Goal: Find specific page/section: Find specific page/section

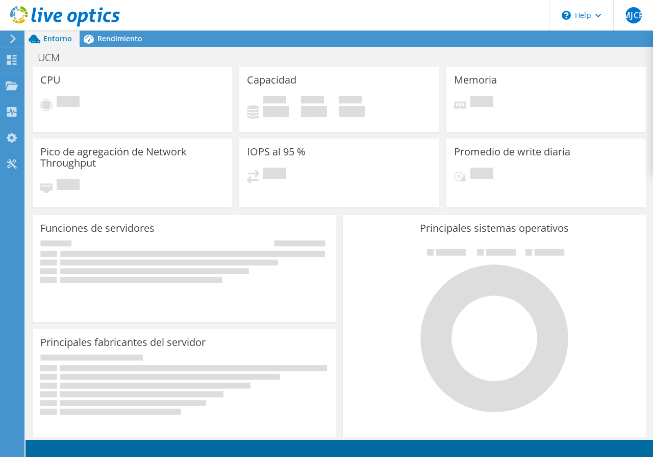
click at [13, 40] on icon at bounding box center [13, 38] width 8 height 9
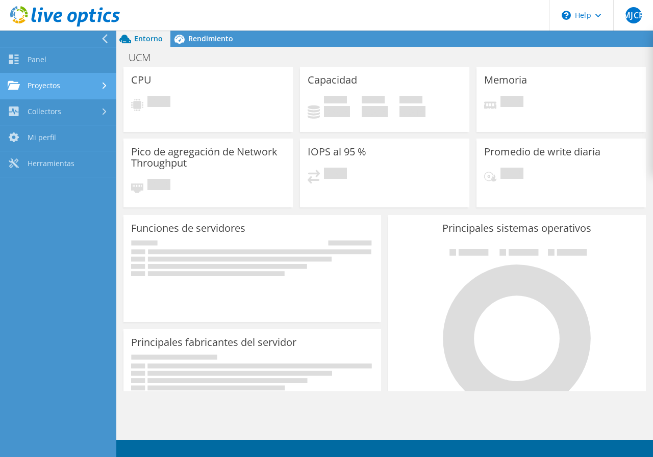
click at [41, 87] on link "Proyectos" at bounding box center [58, 86] width 116 height 26
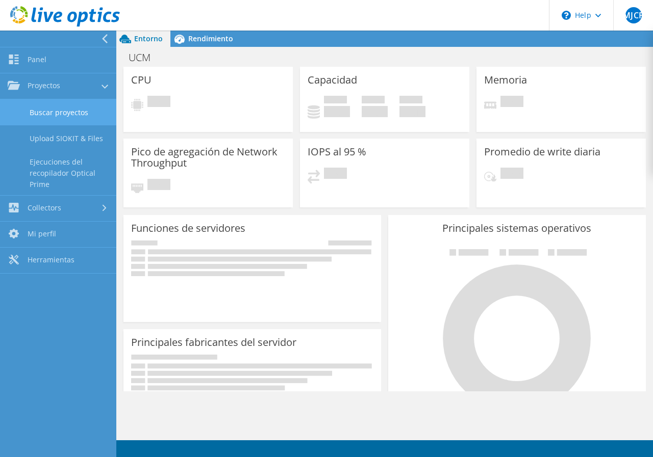
click at [52, 110] on link "Buscar proyectos" at bounding box center [58, 112] width 116 height 26
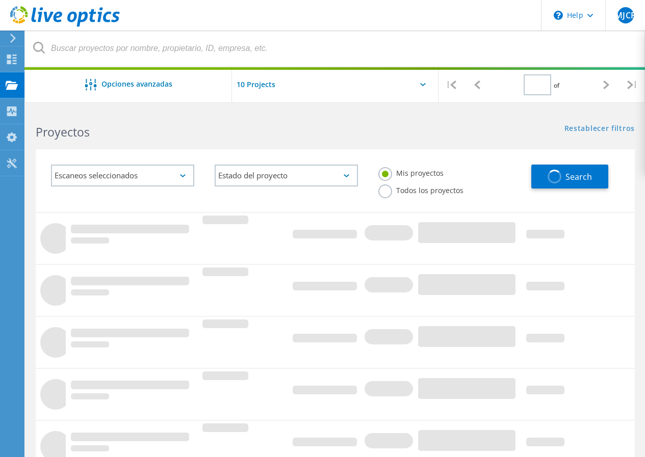
type input "1"
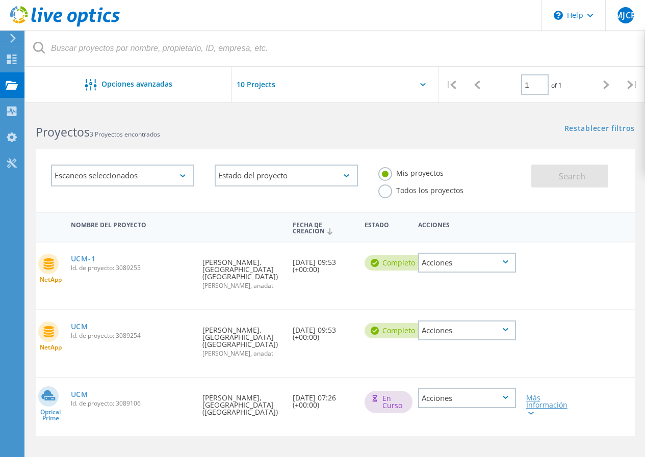
click at [532, 416] on div "Más Información" at bounding box center [545, 405] width 38 height 21
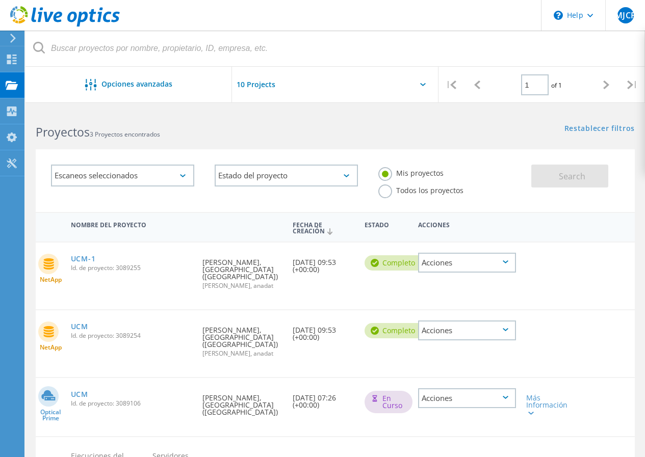
scroll to position [178, 0]
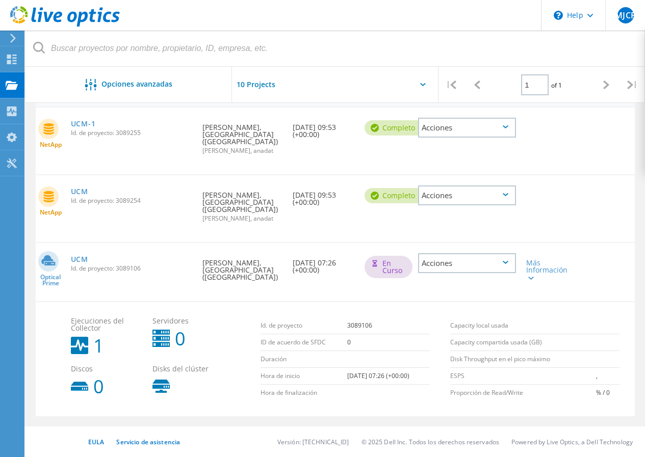
click at [508, 253] on div "Acciones" at bounding box center [467, 263] width 98 height 20
click at [539, 212] on div "NetApp UCM Id. de proyecto: 3089254 Solicitado por Mª José Corredor Palomino, U…" at bounding box center [335, 208] width 599 height 67
